Goal: Information Seeking & Learning: Check status

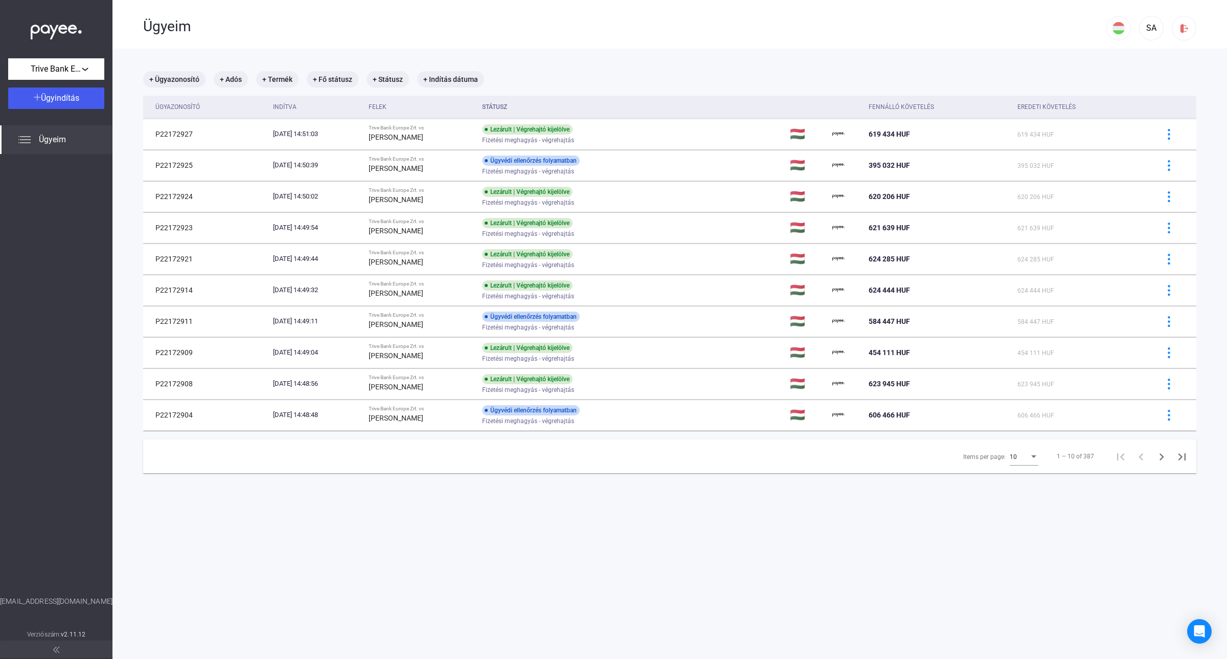
click at [384, 105] on div "Felek" at bounding box center [378, 107] width 18 height 12
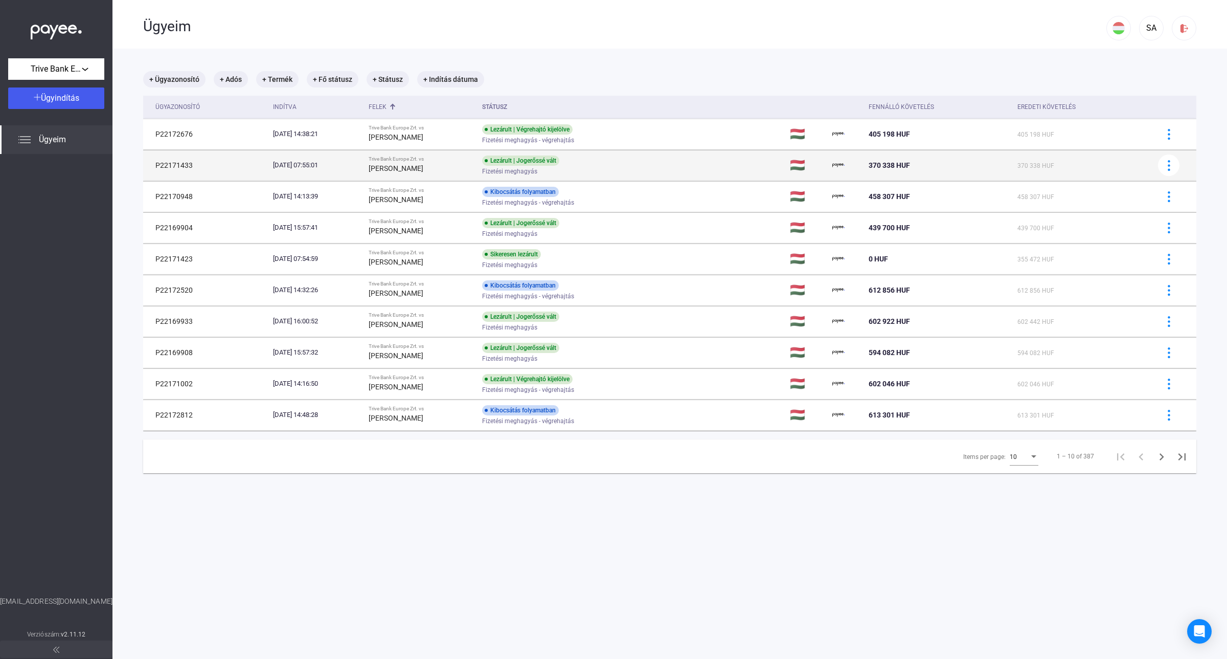
click at [454, 162] on div "[PERSON_NAME]" at bounding box center [422, 168] width 106 height 12
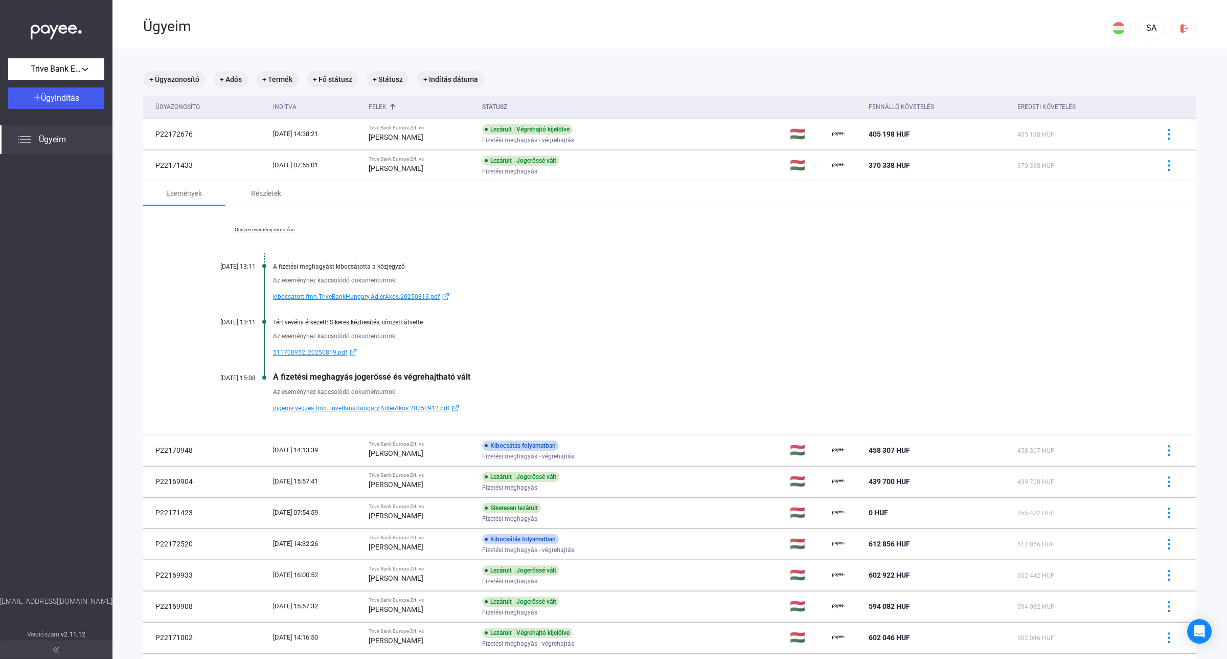
click at [272, 230] on link "Összes esemény mutatása" at bounding box center [264, 230] width 140 height 6
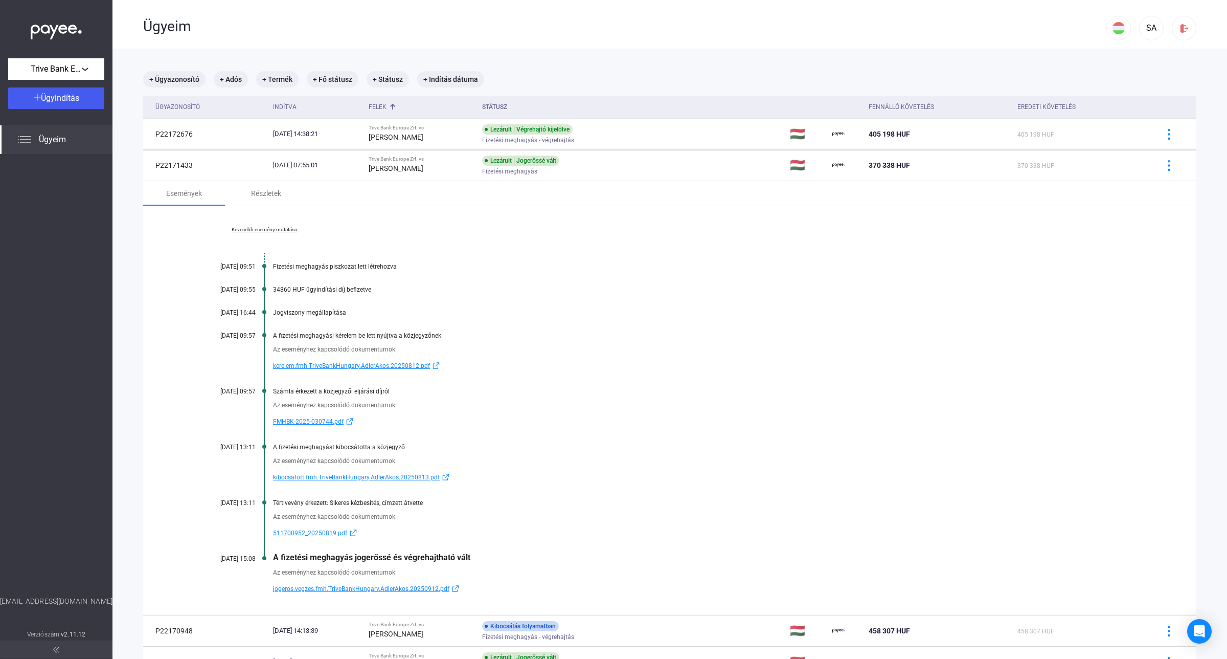
click at [343, 366] on span "kerelem.fmh.TriveBankHungary.AdlerAkos.20250812.pdf" at bounding box center [351, 366] width 157 height 12
click at [315, 590] on span "jogeros.vegzes.fmh.TriveBankHungary.AdlerAkos.20250912.pdf" at bounding box center [361, 589] width 176 height 12
click at [410, 136] on strong "[PERSON_NAME]" at bounding box center [396, 137] width 55 height 8
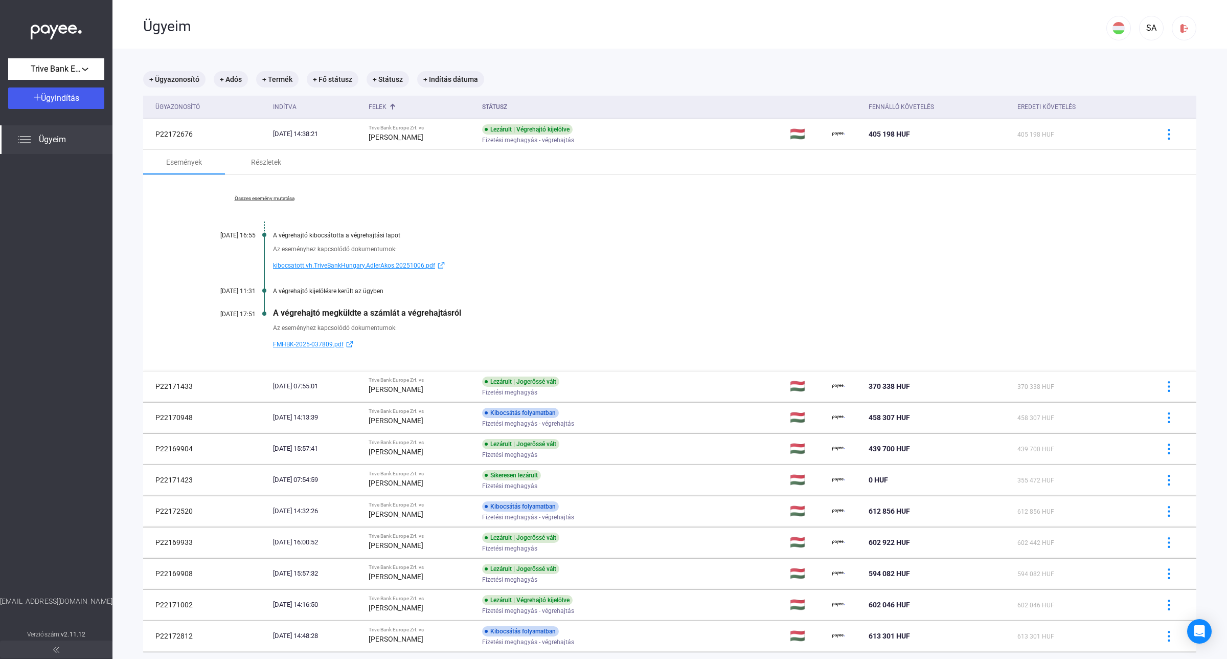
click at [318, 264] on span "kibocsatott.vh.TriveBankHungary.AdlerAkos.20251006.pdf" at bounding box center [354, 265] width 162 height 12
click at [275, 195] on link "Összes esemény mutatása" at bounding box center [264, 198] width 140 height 6
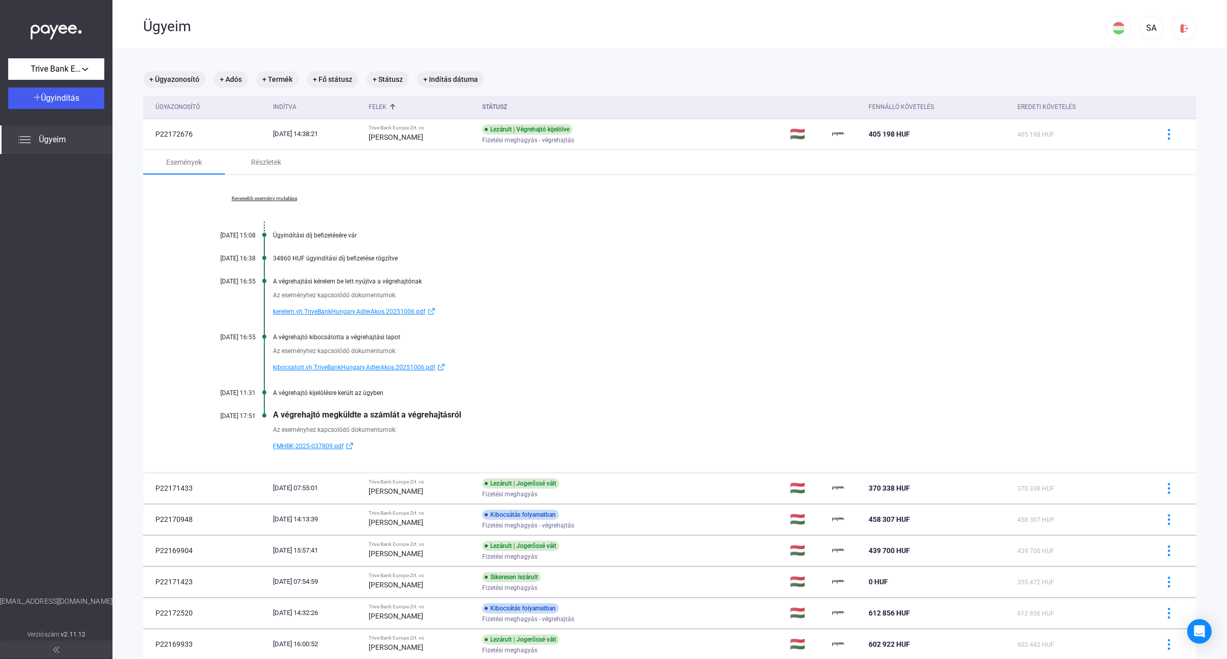
click at [407, 110] on div "Felek" at bounding box center [422, 107] width 106 height 12
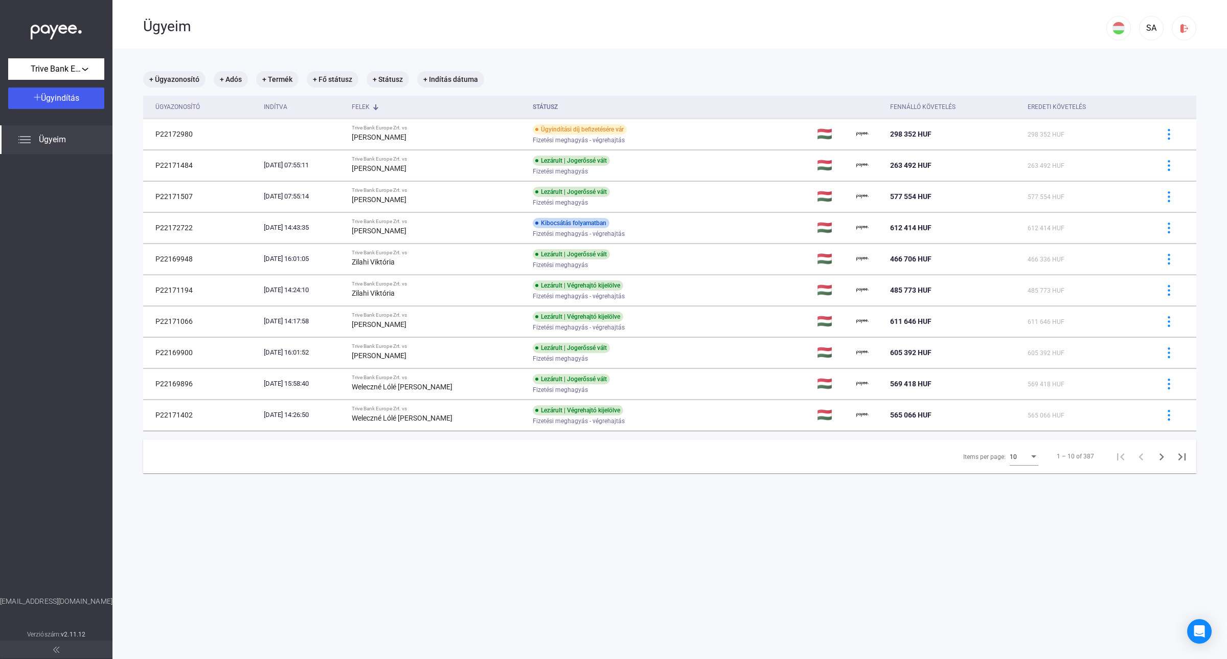
click at [407, 110] on div "Felek" at bounding box center [438, 107] width 173 height 12
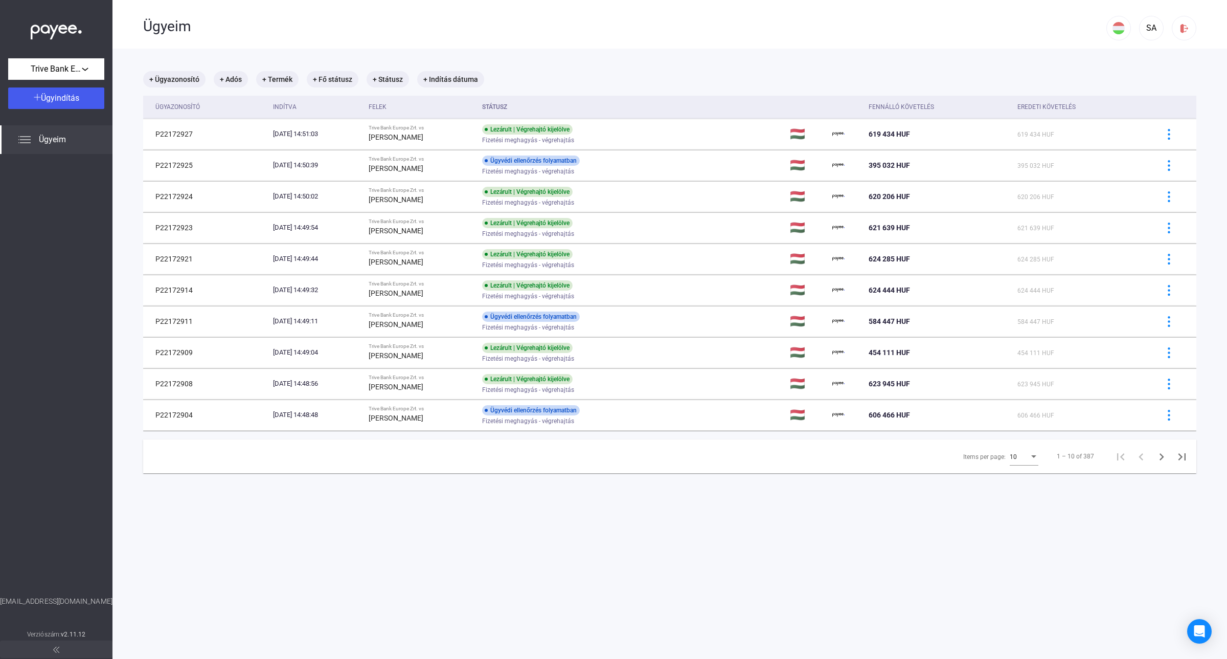
click at [1014, 460] on div "10" at bounding box center [1019, 457] width 19 height 12
click at [1011, 483] on mat-option "25" at bounding box center [1015, 476] width 45 height 18
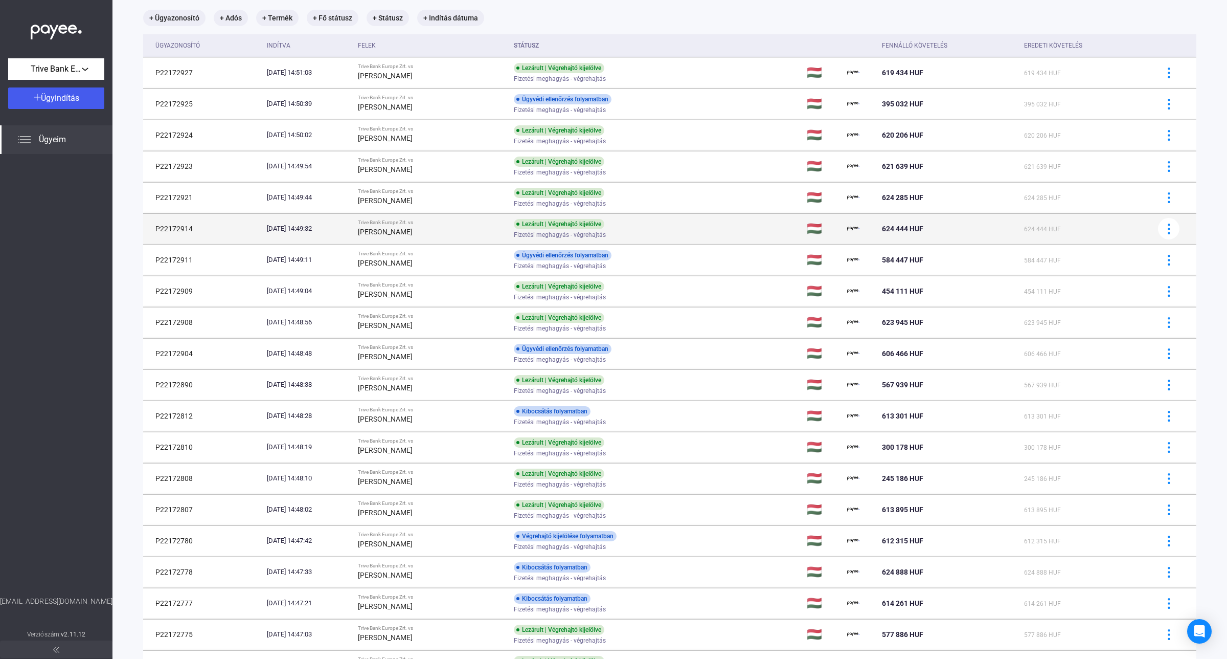
scroll to position [60, 0]
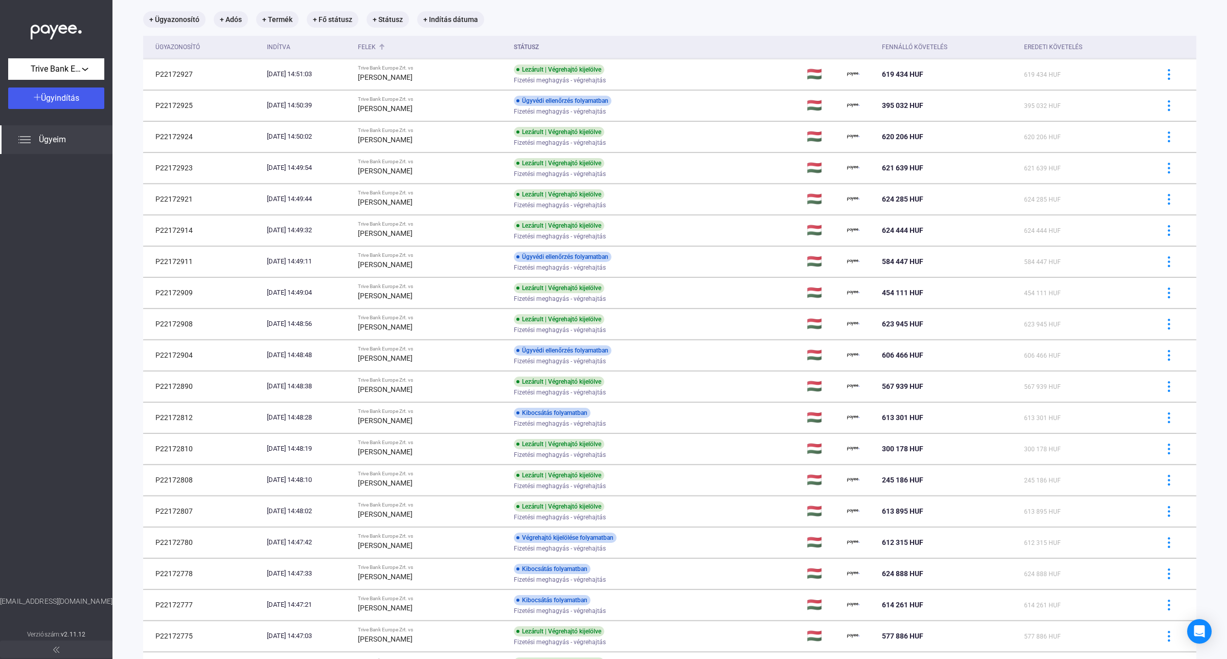
click at [376, 49] on div "Felek" at bounding box center [367, 47] width 18 height 12
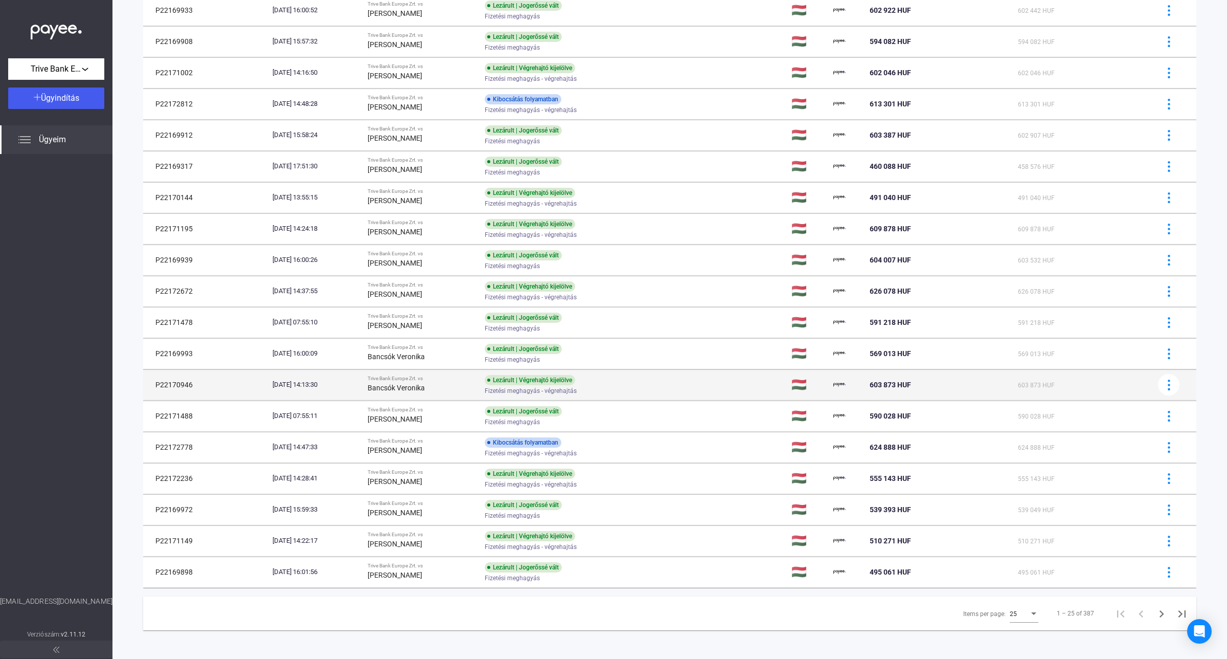
scroll to position [316, 0]
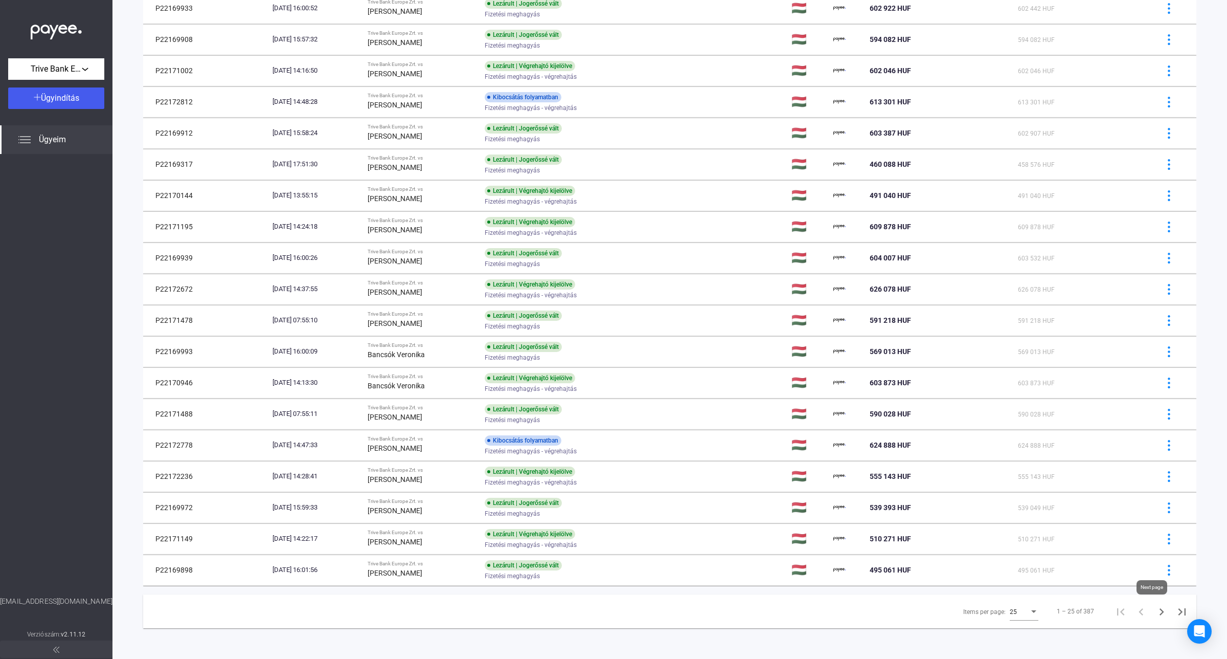
drag, startPoint x: 1154, startPoint y: 612, endPoint x: 1023, endPoint y: 536, distance: 151.0
click at [1160, 612] on icon "Next page" at bounding box center [1162, 611] width 5 height 7
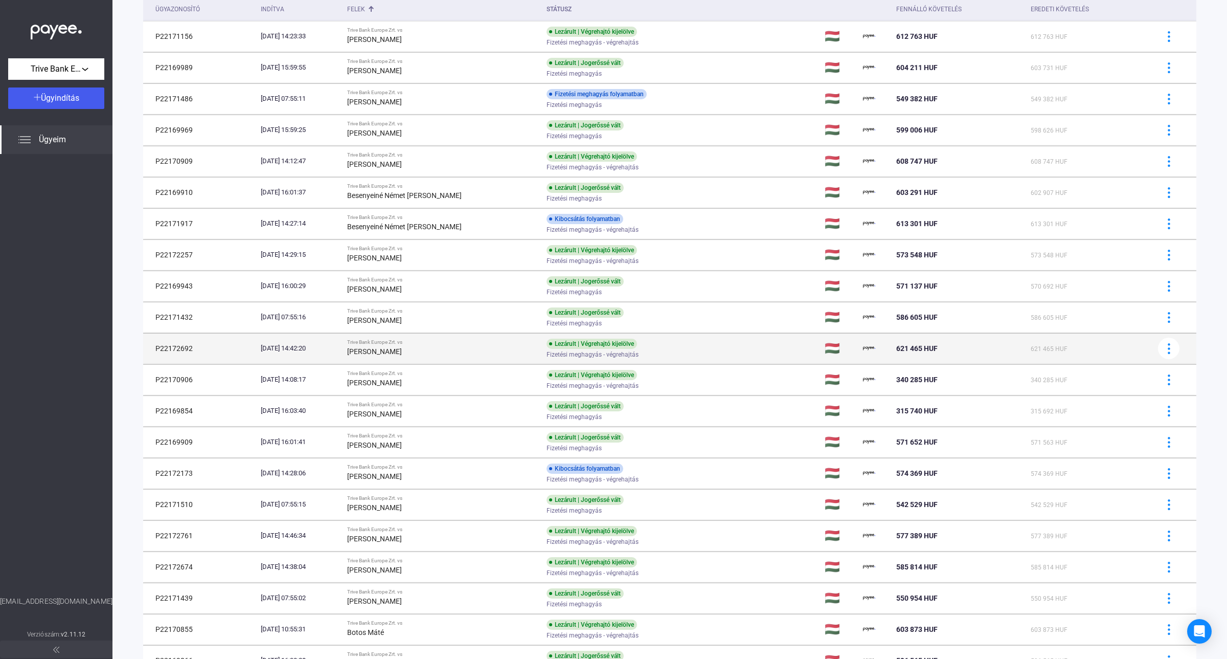
scroll to position [316, 0]
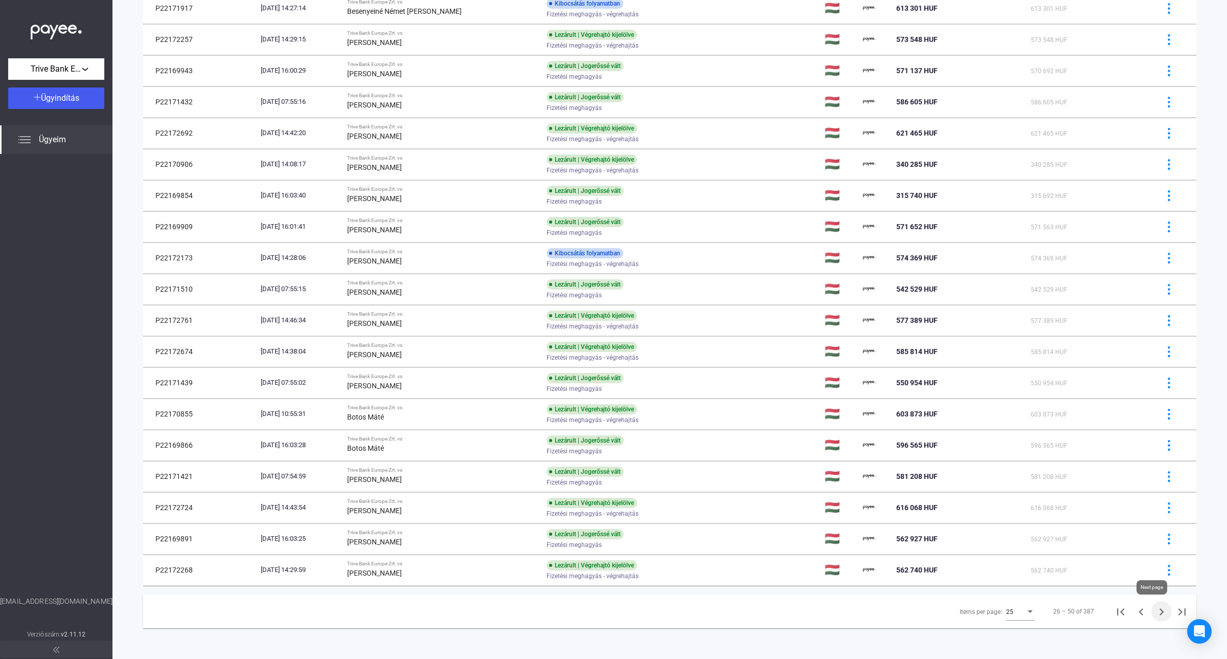
click at [1155, 611] on icon "Next page" at bounding box center [1162, 612] width 14 height 14
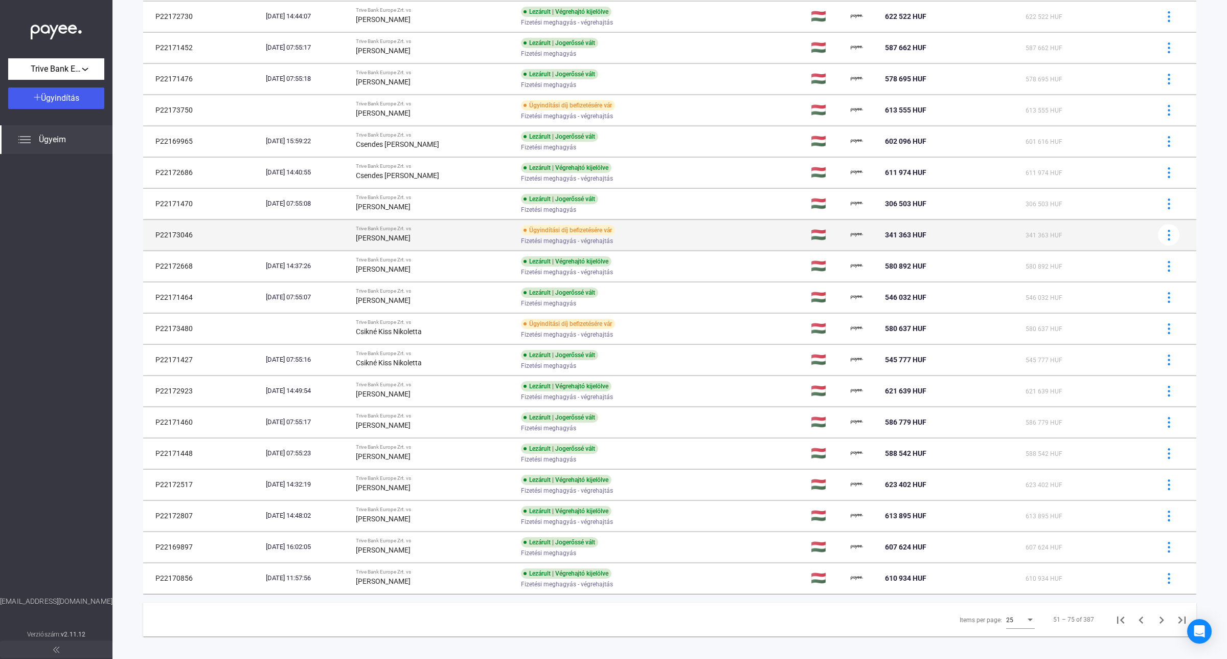
scroll to position [316, 0]
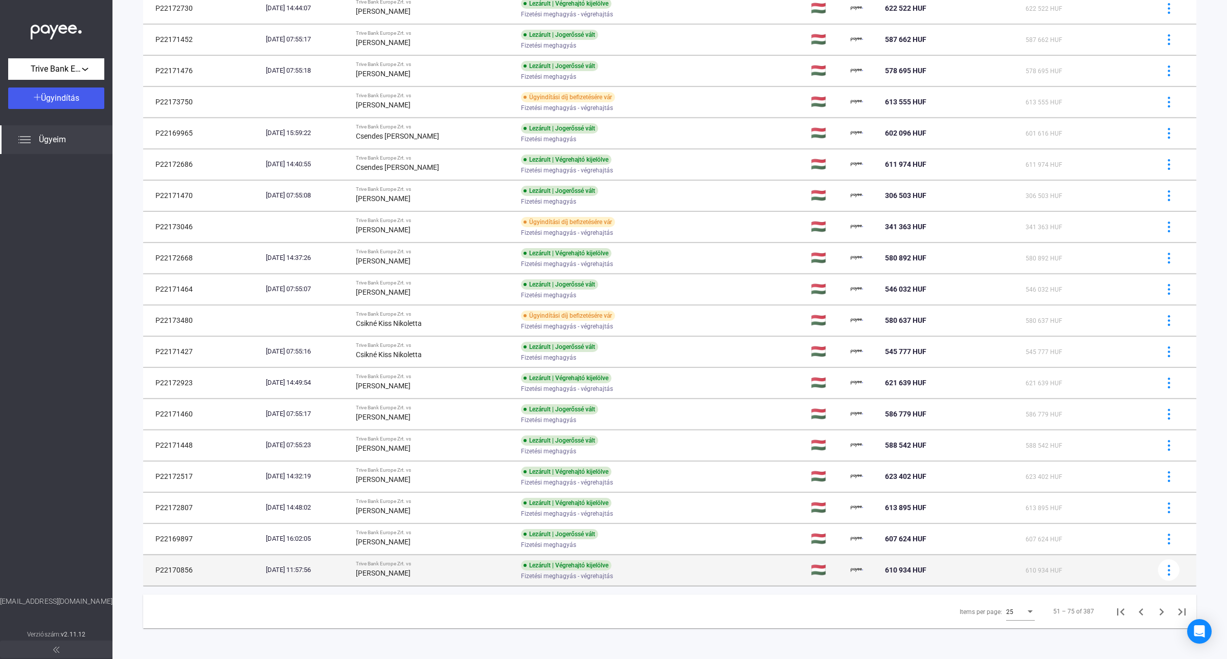
click at [399, 571] on strong "[PERSON_NAME]" at bounding box center [383, 573] width 55 height 8
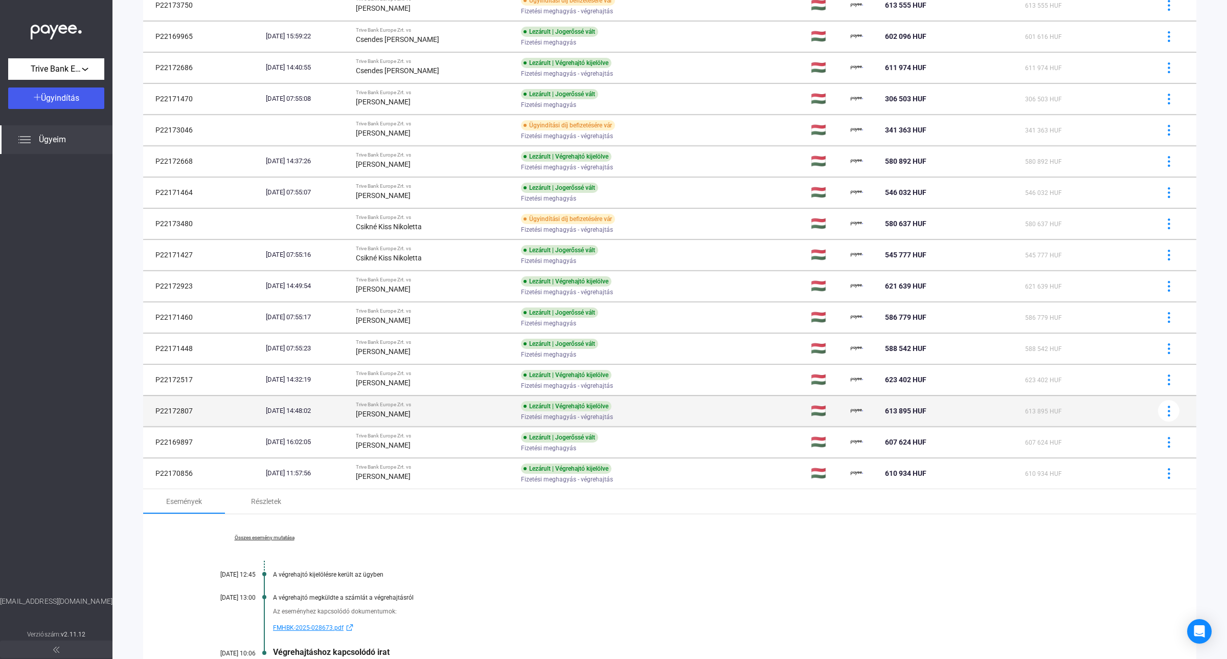
scroll to position [537, 0]
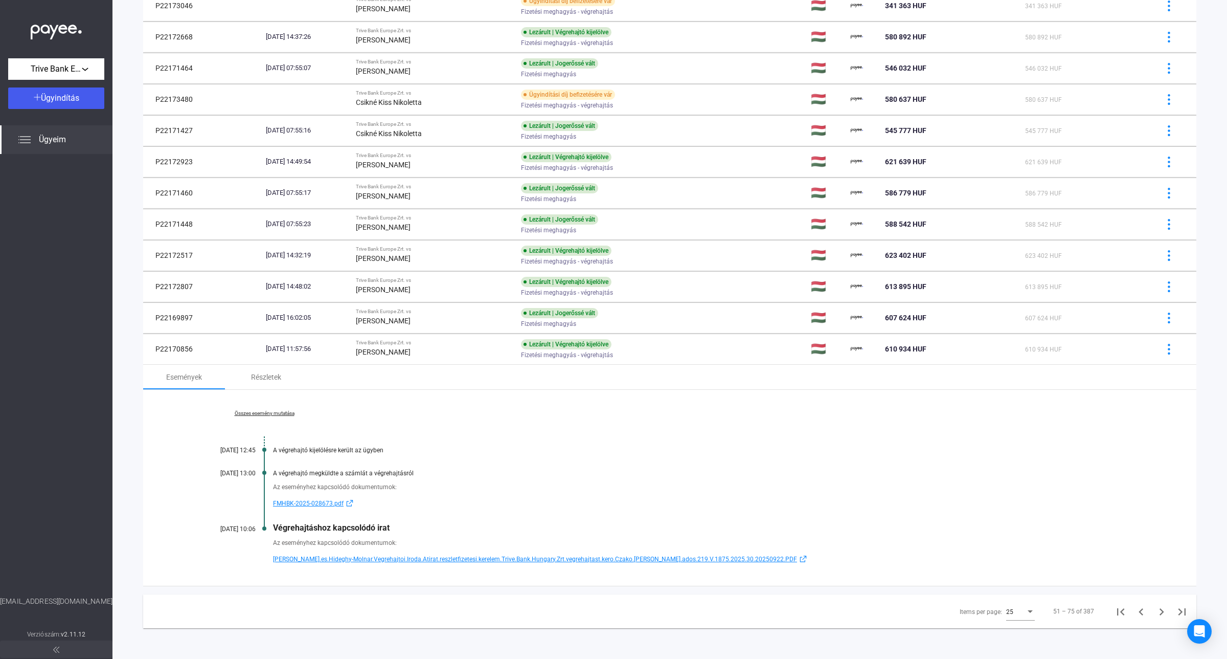
click at [436, 555] on span "[PERSON_NAME].es.Hideghy-Molnar.Vegrehajtoi.Iroda.Atirat.reszletfizetesi.kerele…" at bounding box center [535, 559] width 524 height 12
click at [266, 411] on link "Összes esemény mutatása" at bounding box center [264, 413] width 140 height 6
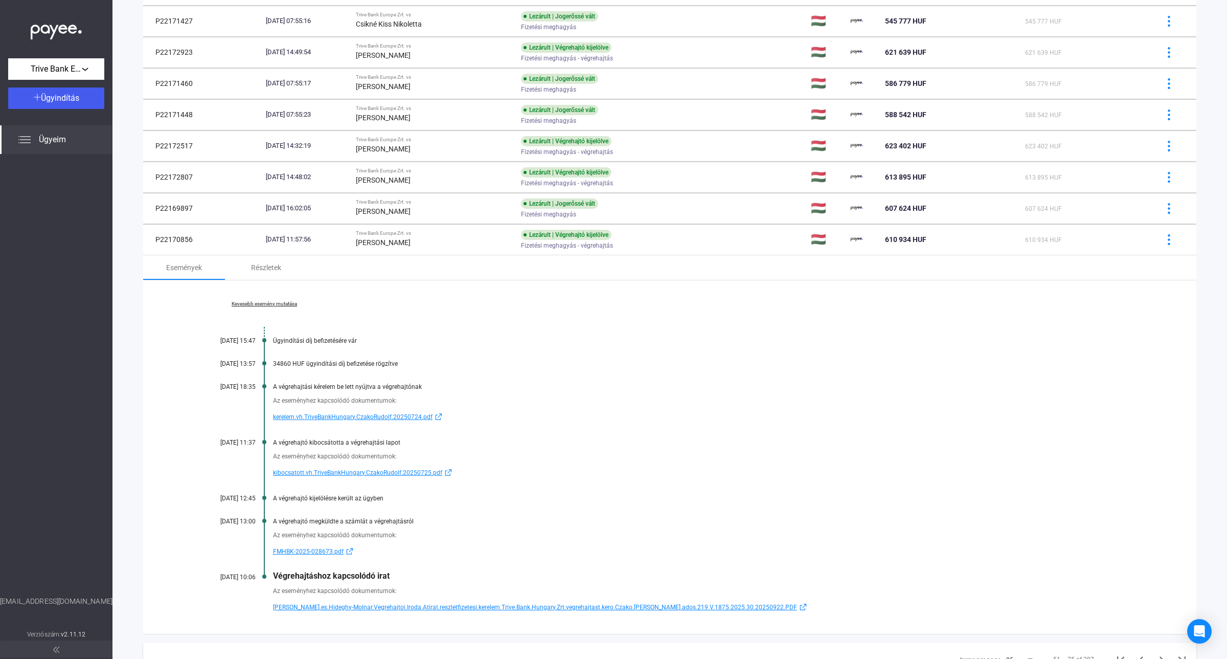
scroll to position [665, 0]
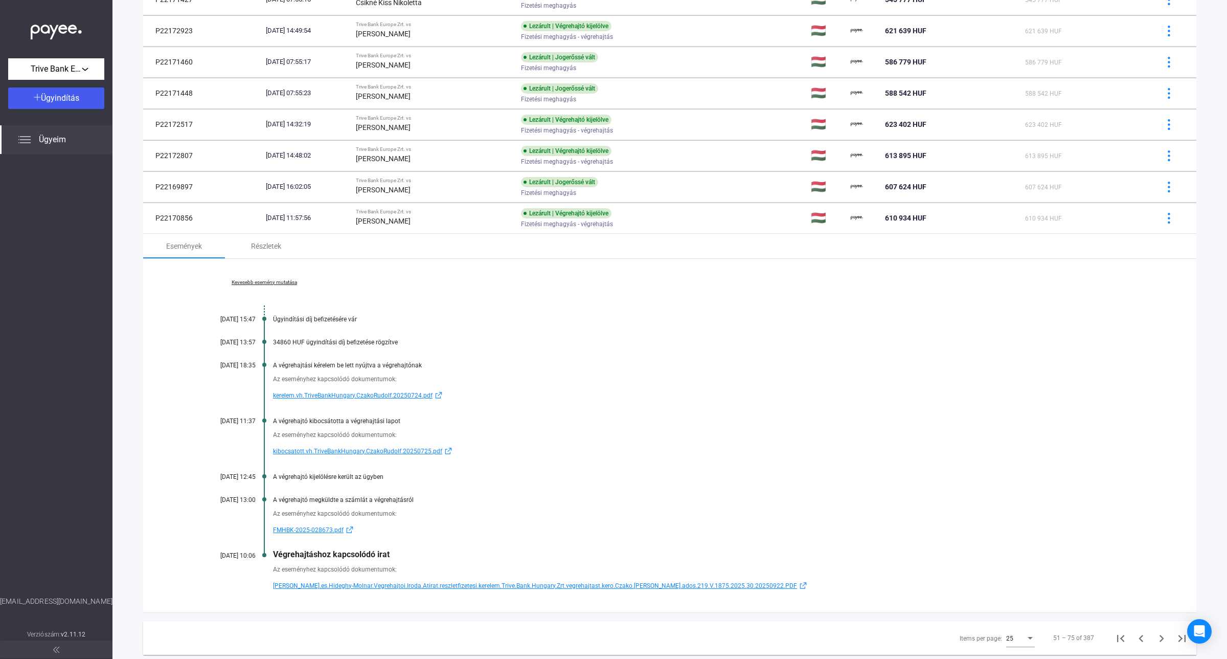
click at [351, 453] on span "kibocsatott.vh.TriveBankHungary.CzakoRudolf.20250725.pdf" at bounding box center [357, 451] width 169 height 12
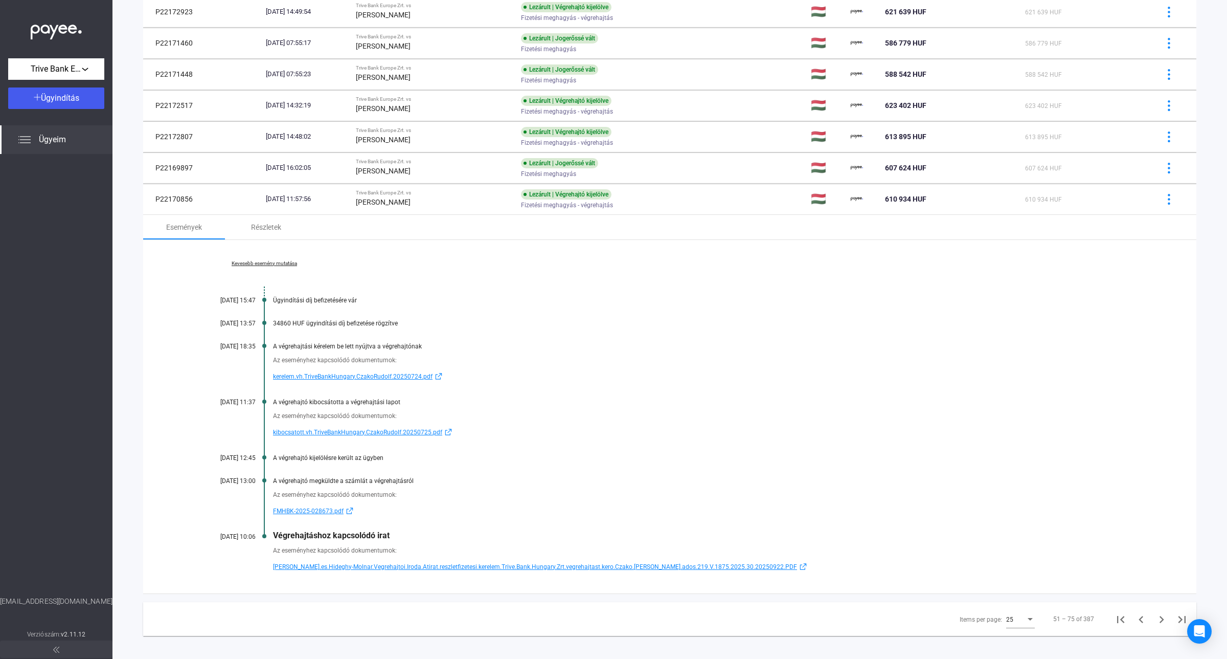
scroll to position [694, 0]
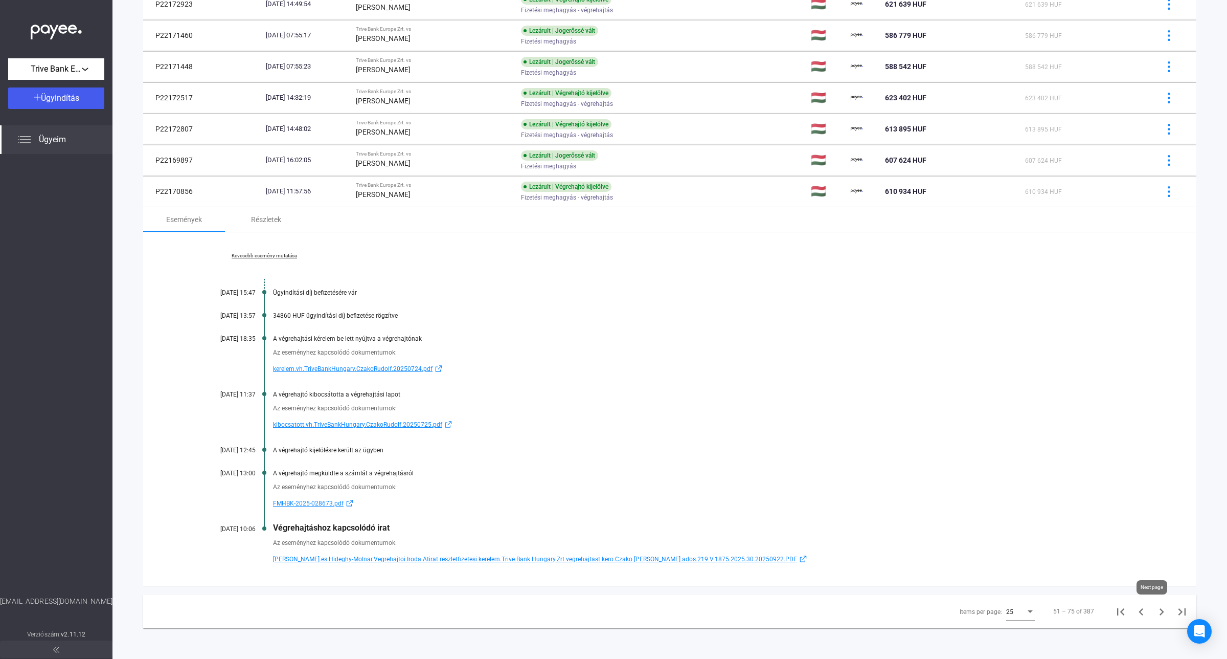
drag, startPoint x: 1152, startPoint y: 617, endPoint x: 1147, endPoint y: 612, distance: 7.6
click at [1155, 617] on icon "Next page" at bounding box center [1162, 612] width 14 height 14
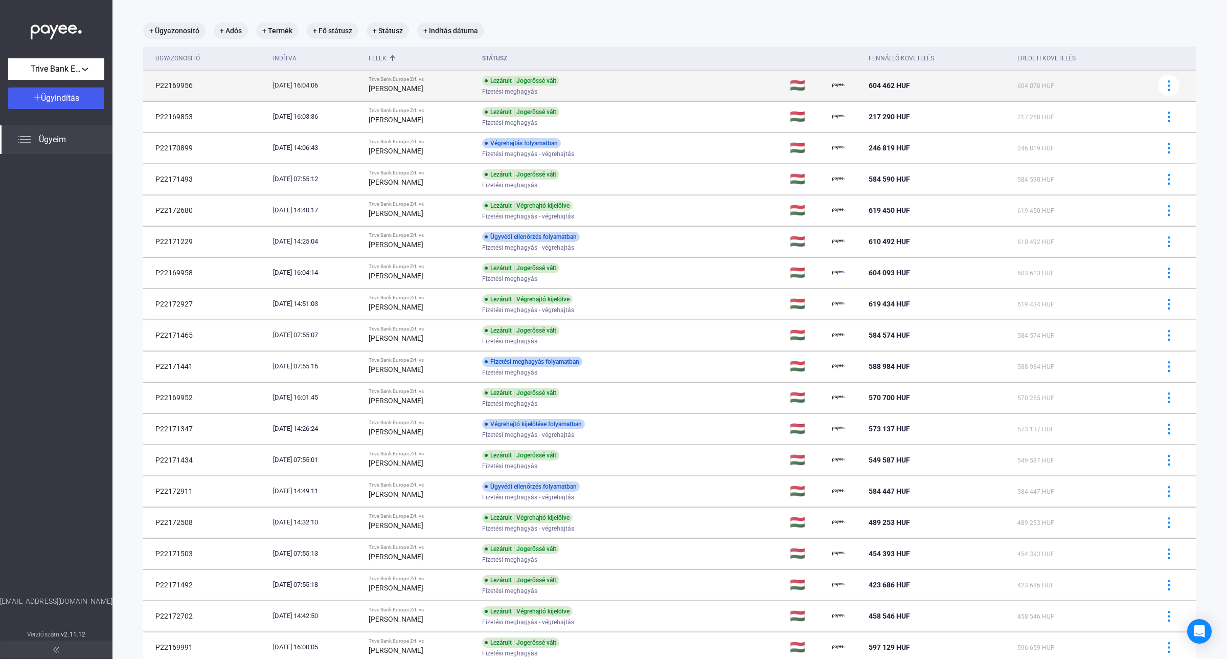
click at [409, 90] on strong "[PERSON_NAME]" at bounding box center [396, 88] width 55 height 8
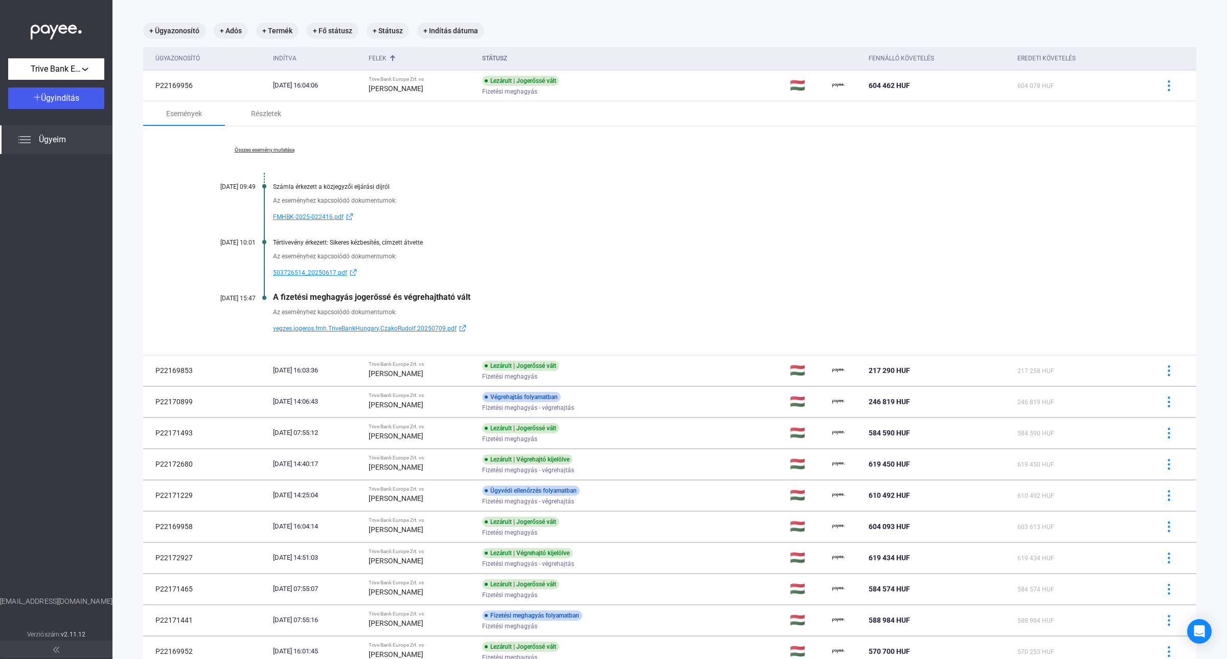
click at [315, 328] on span "vegzes.jogeros.fmh.TriveBankHungary.CzakoRudolf.20250709.pdf" at bounding box center [365, 328] width 184 height 12
